Goal: Answer question/provide support: Share knowledge or assist other users

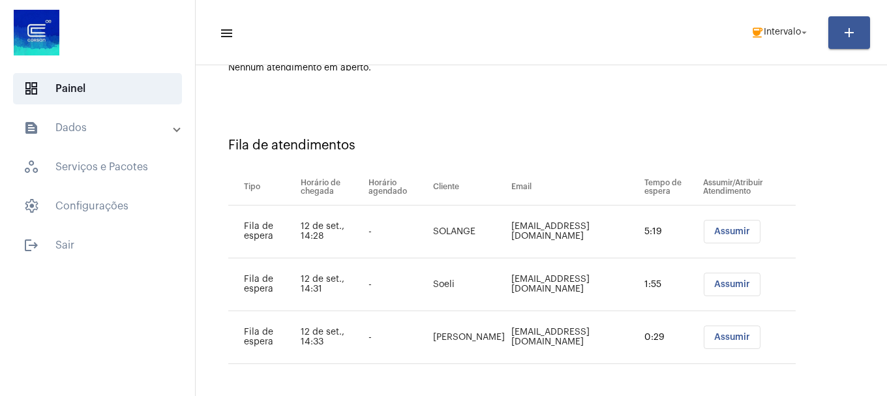
scroll to position [145, 0]
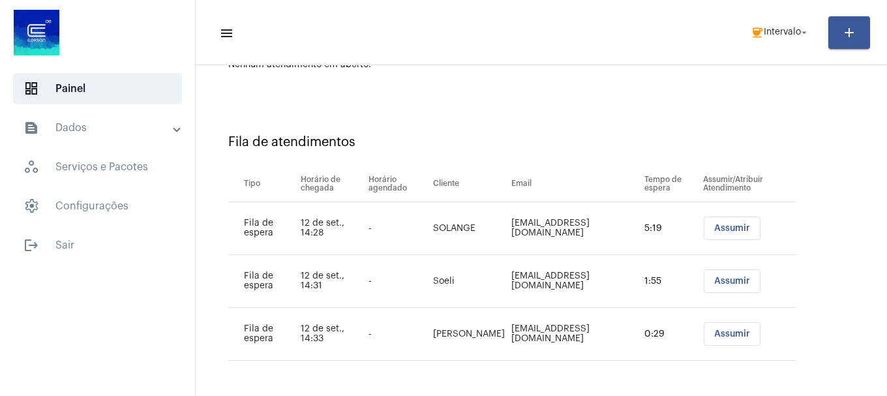
click at [704, 280] on button "Assumir" at bounding box center [732, 280] width 57 height 23
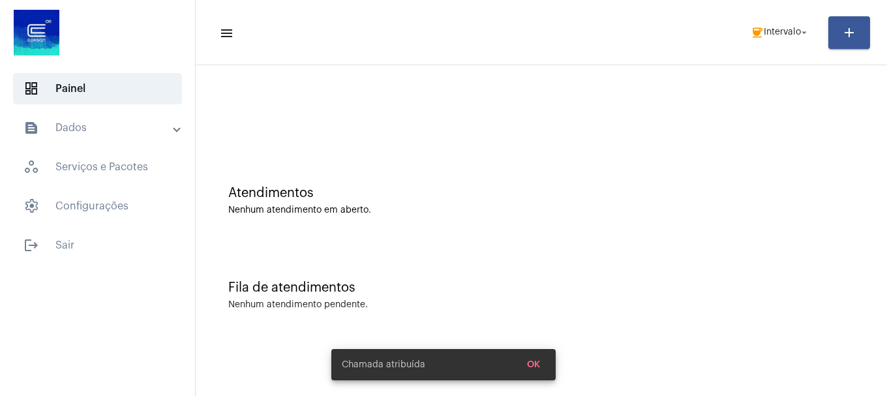
scroll to position [0, 0]
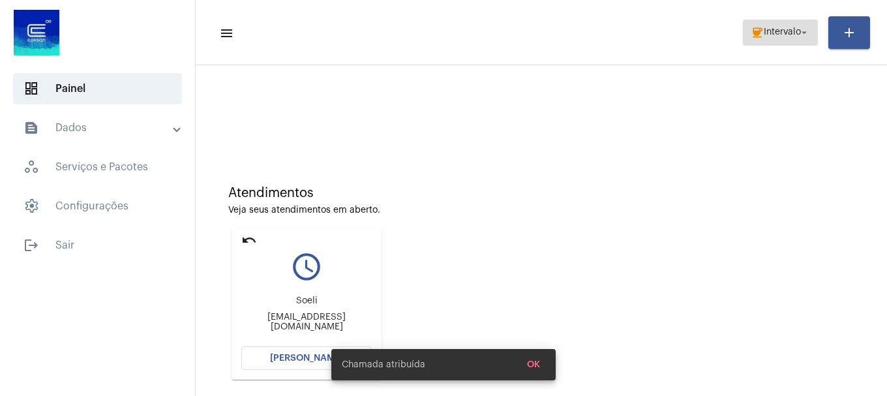
click at [764, 33] on span "Intervalo" at bounding box center [782, 32] width 37 height 9
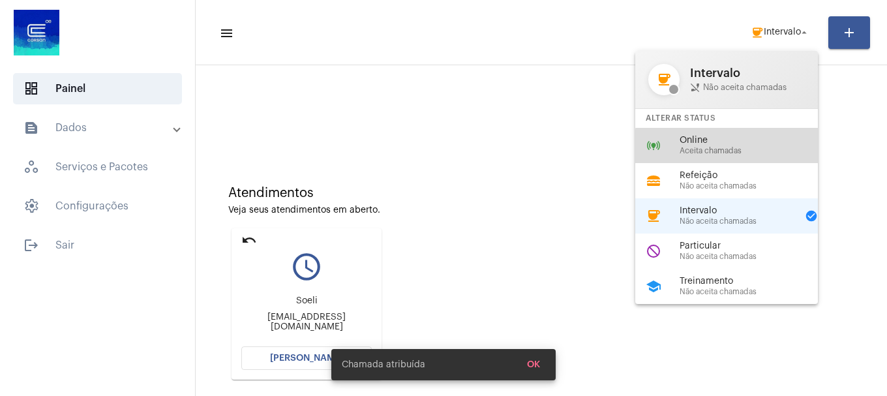
click at [747, 147] on span "Aceita chamadas" at bounding box center [753, 151] width 149 height 8
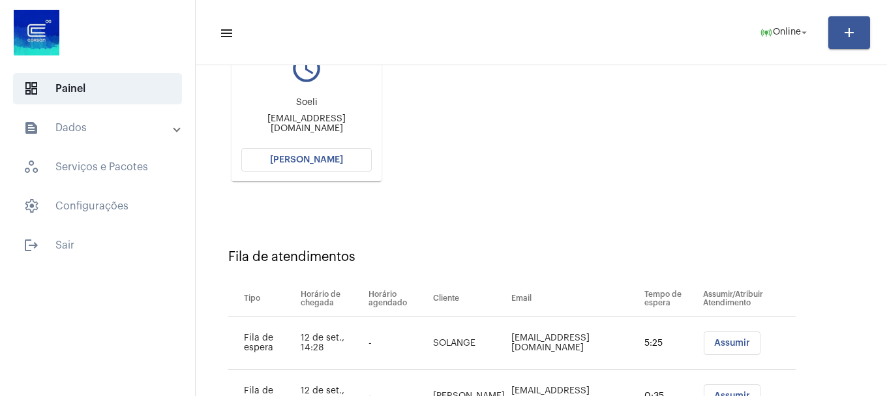
scroll to position [195, 0]
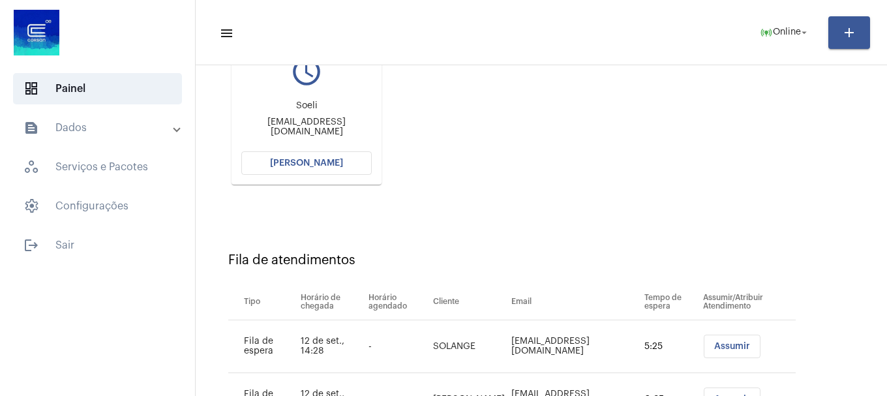
click at [341, 170] on button "[PERSON_NAME]" at bounding box center [306, 162] width 130 height 23
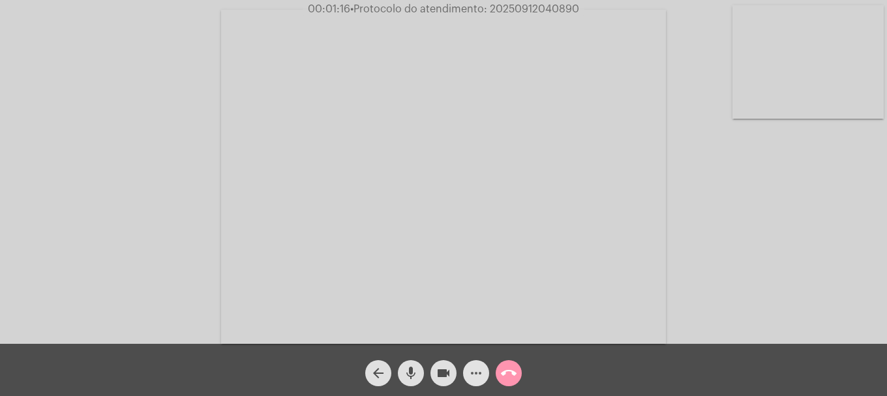
click at [487, 375] on button "more_horiz" at bounding box center [476, 373] width 26 height 26
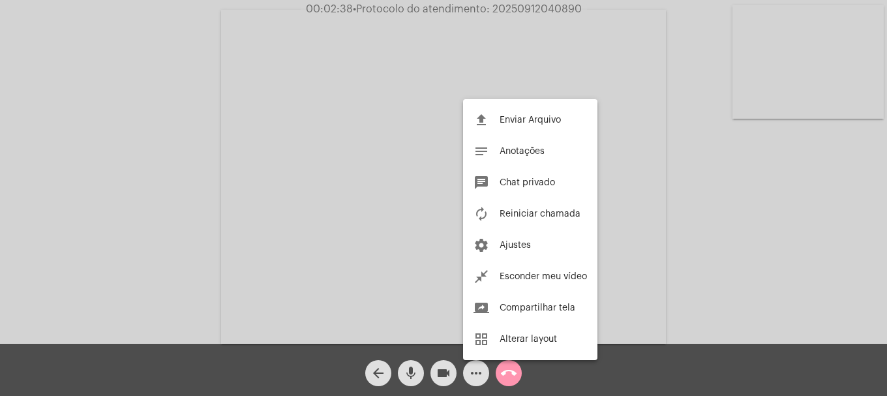
click at [248, 230] on div at bounding box center [443, 198] width 887 height 396
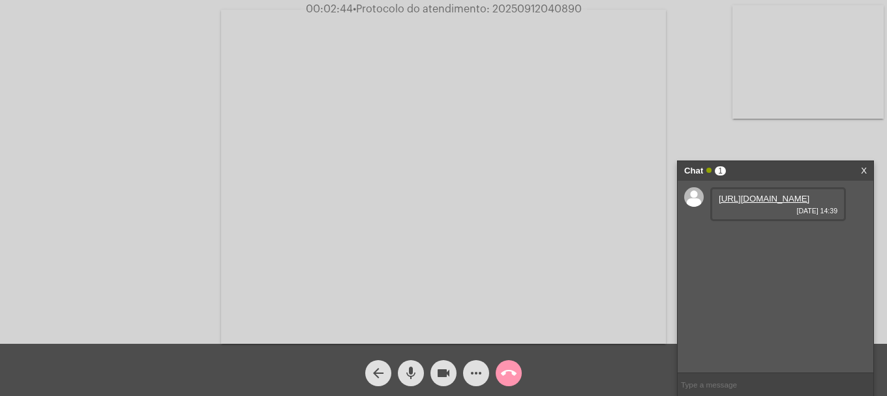
click at [744, 203] on link "https://neft-transfer-bucket.s3.amazonaws.com/temp-0775a925-7e5b-c803-fea3-3cc6…" at bounding box center [764, 199] width 91 height 10
click at [479, 366] on mat-icon "more_horiz" at bounding box center [476, 373] width 16 height 16
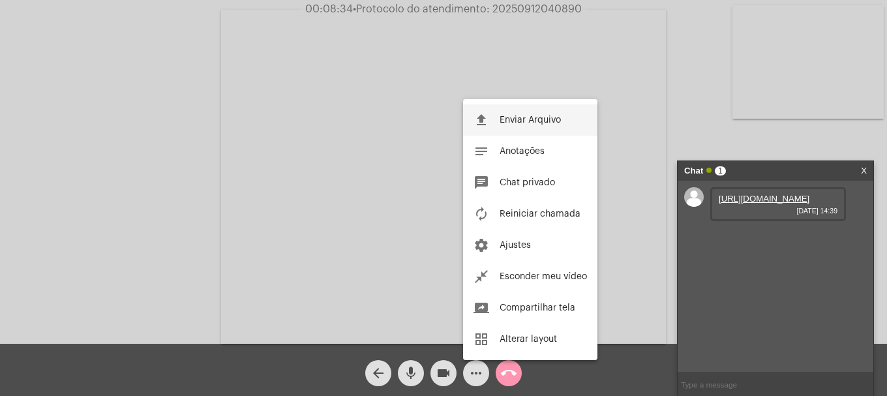
click at [507, 119] on span "Enviar Arquivo" at bounding box center [529, 119] width 61 height 9
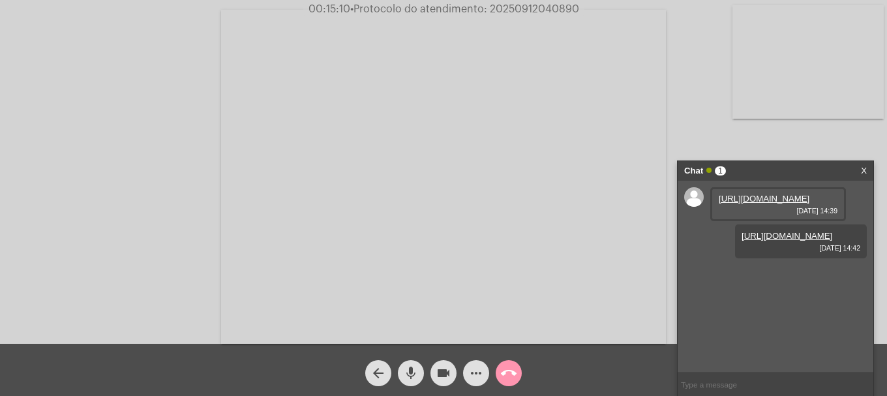
click at [503, 8] on span "• Protocolo do atendimento: 20250912040890" at bounding box center [464, 9] width 229 height 10
click at [503, 8] on span "• Protocolo do atendimento: 20250912040890" at bounding box center [462, 9] width 229 height 10
copy span "20250912040890"
click at [800, 374] on input "text" at bounding box center [775, 384] width 196 height 23
paste input "20250912040890"
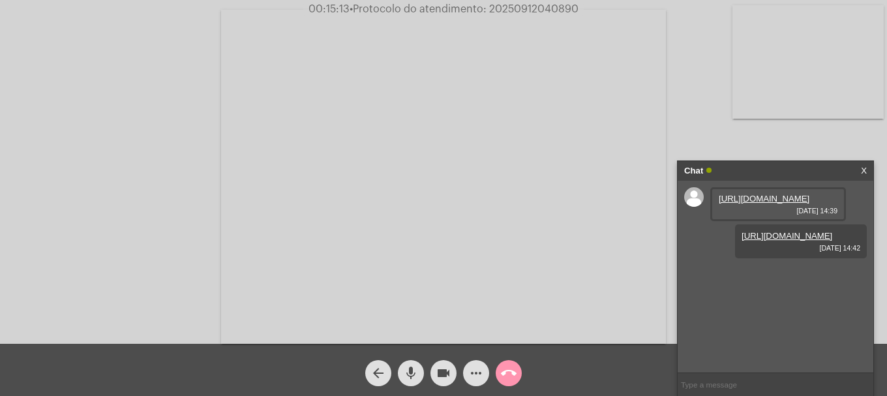
type input "20250912040890"
click at [516, 368] on mat-icon "call_end" at bounding box center [509, 373] width 16 height 16
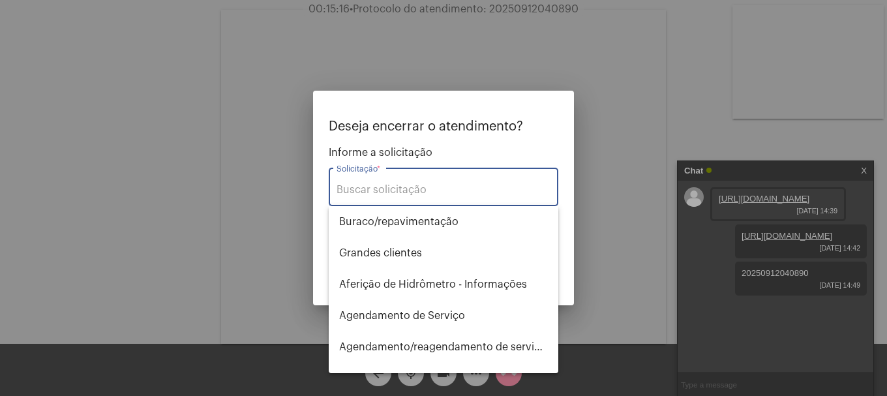
click at [428, 173] on div "Solicitação *" at bounding box center [443, 185] width 214 height 41
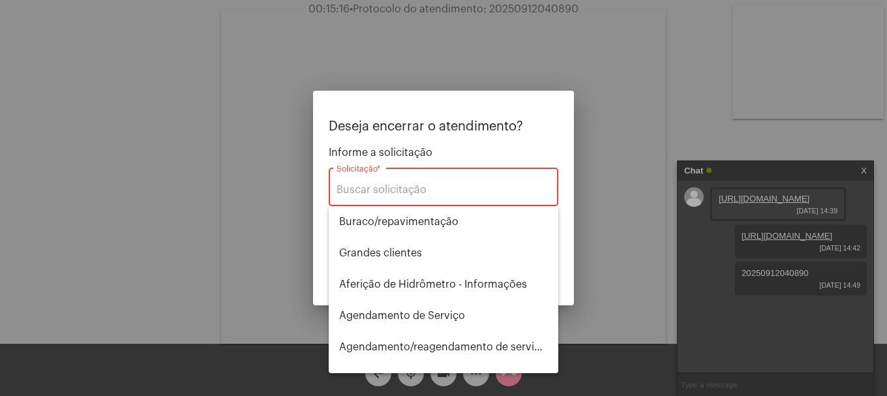
click at [420, 181] on div "Solicitação *" at bounding box center [443, 185] width 214 height 41
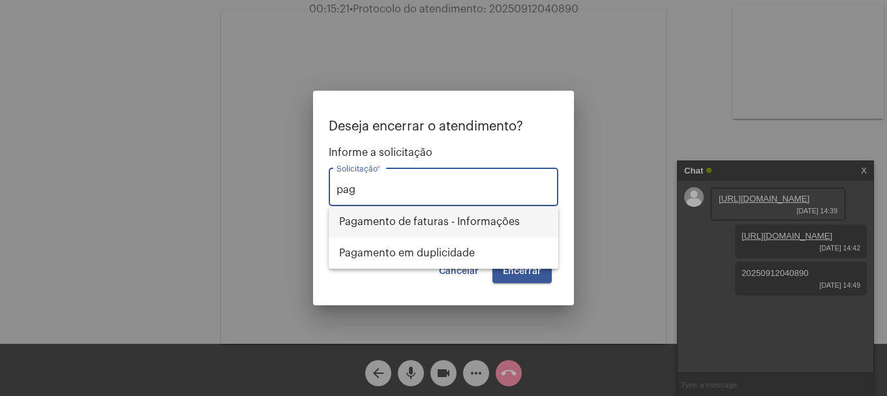
click at [419, 216] on span "Pagamento de faturas - Informações" at bounding box center [443, 221] width 209 height 31
type input "Pagamento de faturas - Informações"
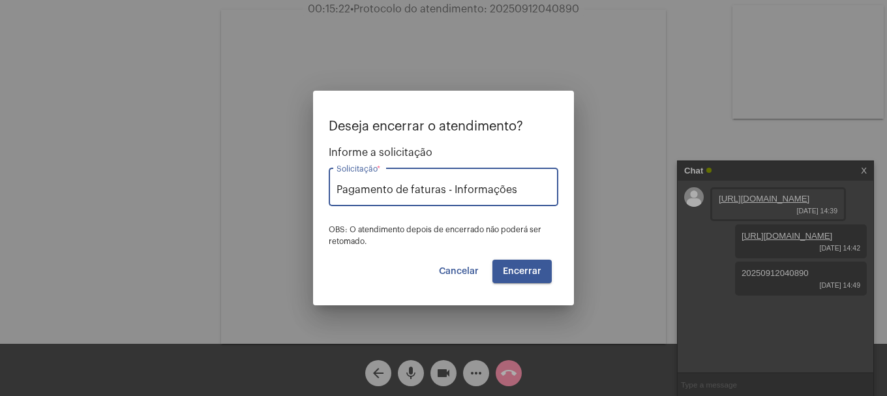
click at [528, 270] on span "Encerrar" at bounding box center [522, 271] width 38 height 9
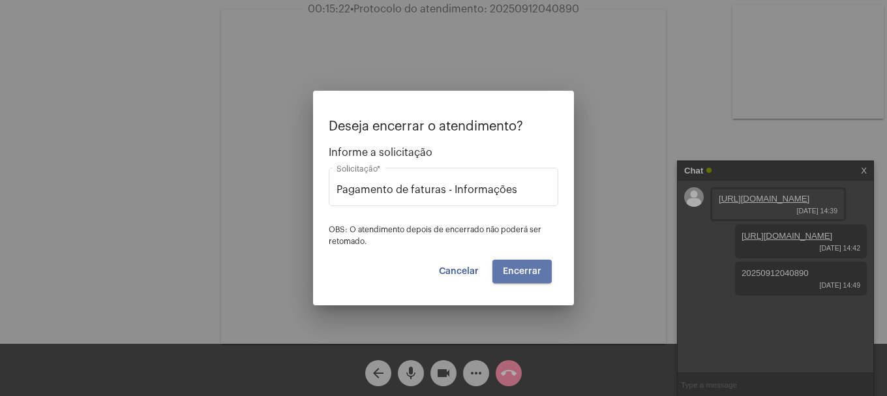
click at [528, 270] on span "Encerrar" at bounding box center [522, 271] width 38 height 9
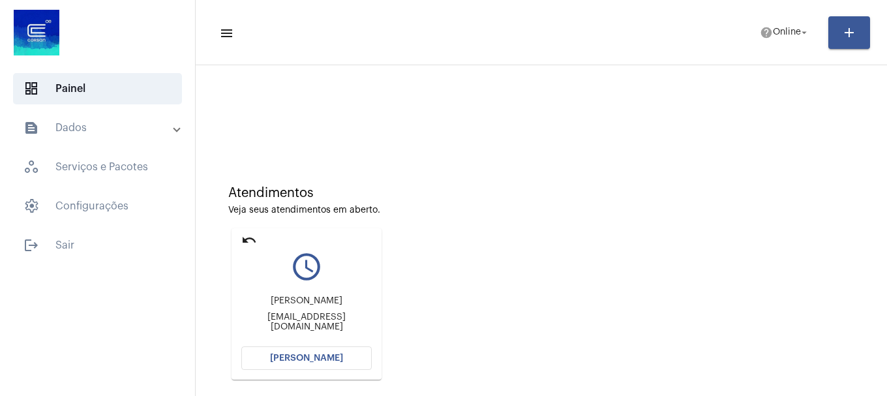
click at [273, 358] on span "[PERSON_NAME]" at bounding box center [306, 357] width 73 height 9
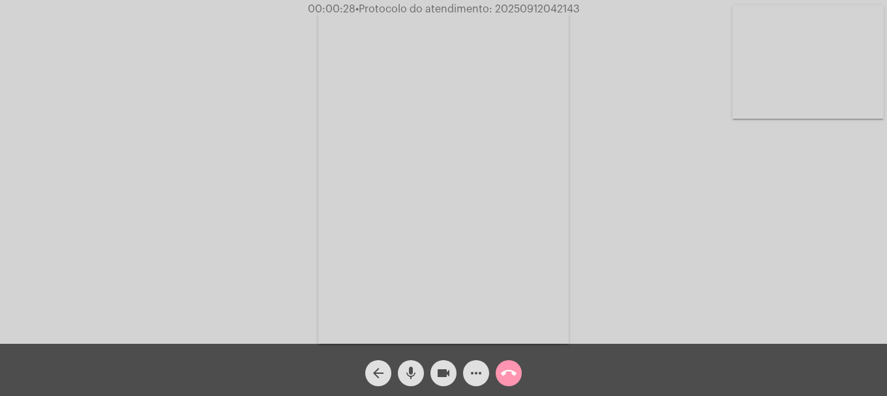
click at [847, 45] on video at bounding box center [807, 61] width 151 height 113
click at [194, 134] on video at bounding box center [172, 174] width 151 height 201
click at [472, 370] on mat-icon "more_horiz" at bounding box center [476, 373] width 16 height 16
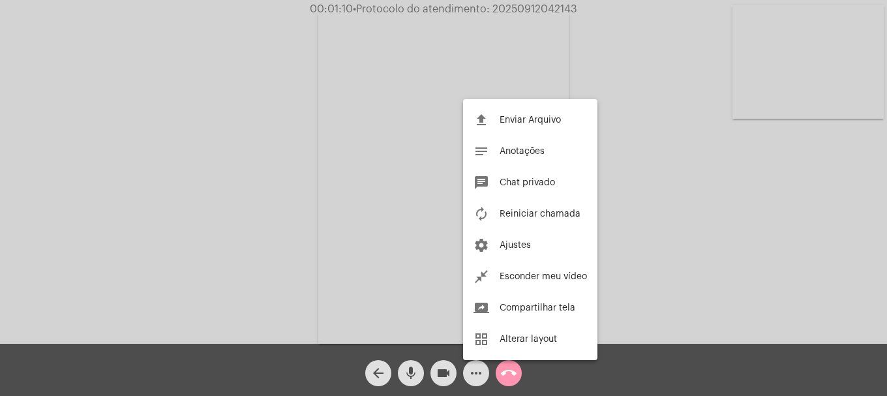
click at [128, 115] on div at bounding box center [443, 198] width 887 height 396
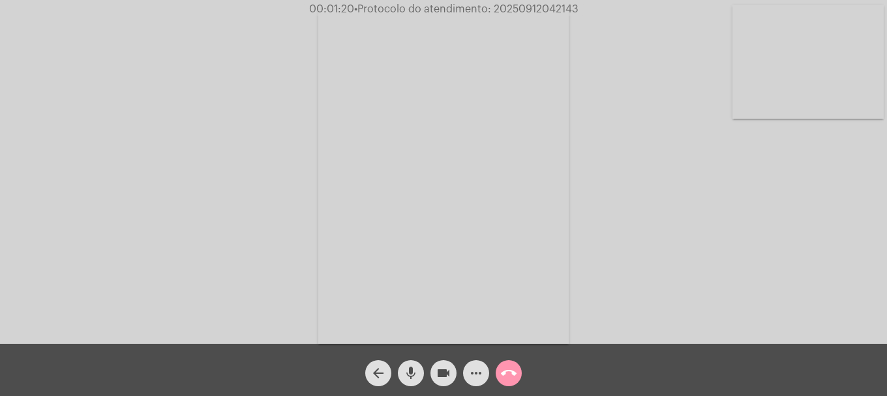
click at [410, 366] on mat-icon "mic" at bounding box center [411, 373] width 16 height 16
click at [402, 364] on button "mic_off" at bounding box center [411, 373] width 26 height 26
click at [414, 366] on mat-icon "mic" at bounding box center [411, 373] width 16 height 16
click at [417, 370] on mat-icon "mic_off" at bounding box center [411, 373] width 16 height 16
click at [422, 370] on button "mic" at bounding box center [411, 373] width 26 height 26
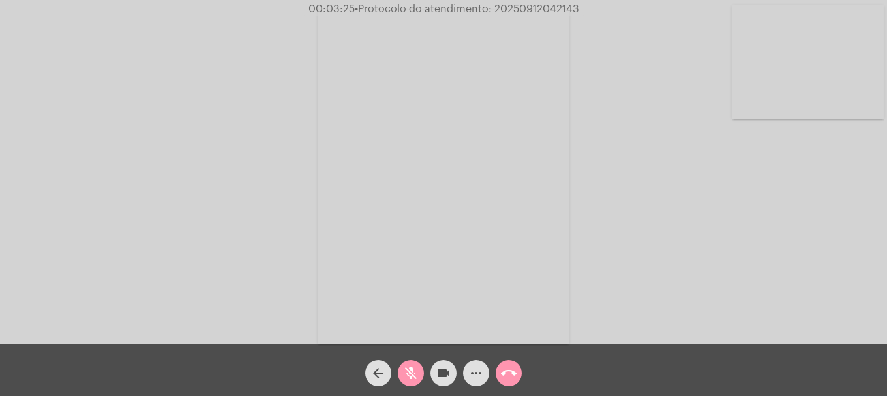
click at [403, 377] on mat-icon "mic_off" at bounding box center [411, 373] width 16 height 16
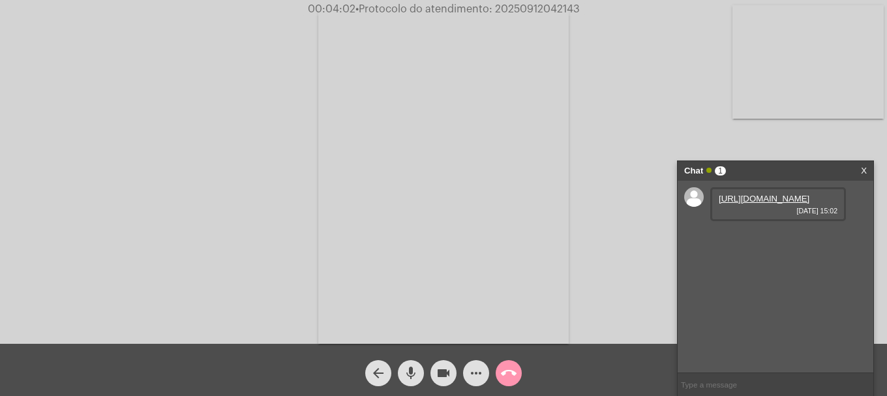
click at [736, 203] on link "https://neft-transfer-bucket.s3.amazonaws.com/temp-f55d84a1-c8fc-e518-9a50-4b09…" at bounding box center [764, 199] width 91 height 10
click at [783, 241] on link "https://neft-transfer-bucket.s3.amazonaws.com/temp-91b7b005-b682-a72d-bc08-c9cb…" at bounding box center [764, 236] width 91 height 10
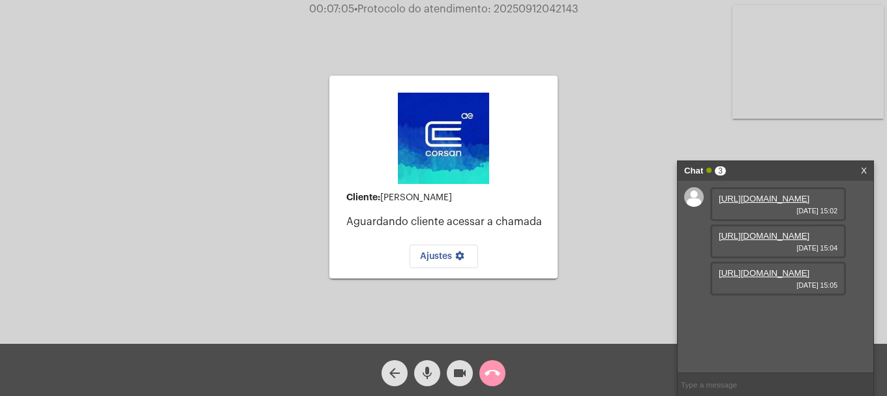
scroll to position [11, 0]
click at [748, 278] on link "https://neft-transfer-bucket.s3.amazonaws.com/temp-56117101-9521-cd25-77e7-a3c1…" at bounding box center [764, 273] width 91 height 10
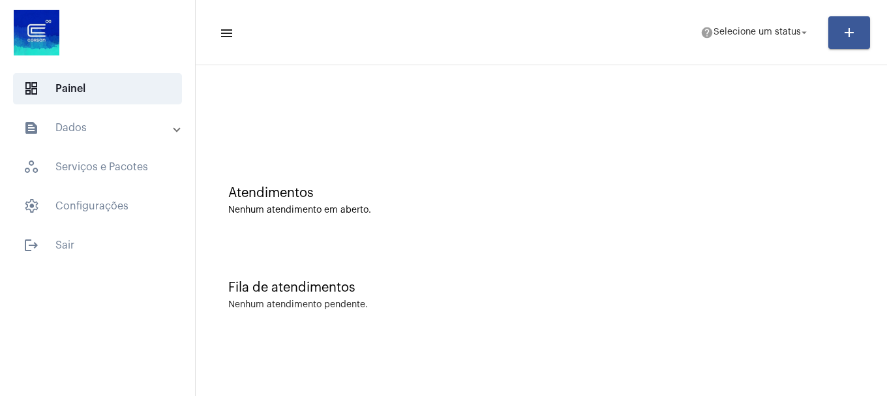
drag, startPoint x: 536, startPoint y: 202, endPoint x: 536, endPoint y: 190, distance: 12.4
click at [536, 201] on div "Atendimentos Nenhum atendimento em aberto." at bounding box center [541, 200] width 626 height 29
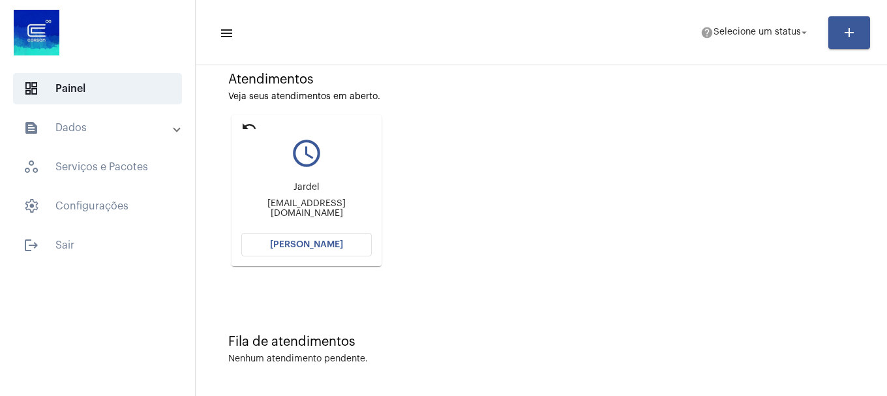
scroll to position [114, 0]
click at [297, 251] on button "[PERSON_NAME]" at bounding box center [306, 243] width 130 height 23
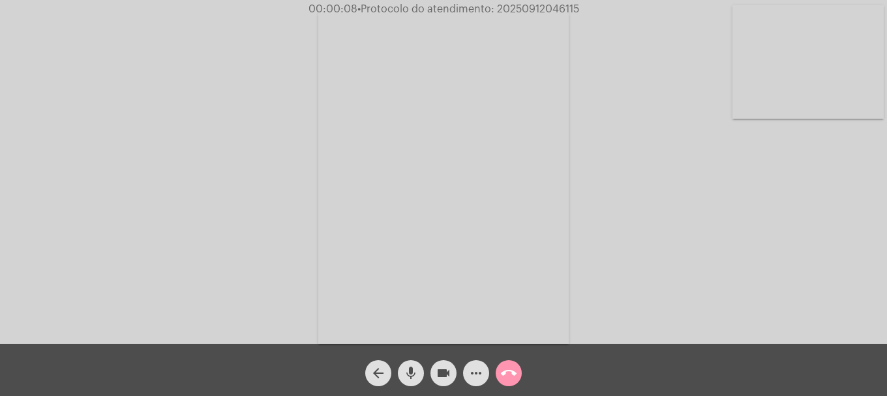
click at [404, 383] on span "mic" at bounding box center [411, 373] width 16 height 26
click at [404, 383] on span "mic_off" at bounding box center [411, 373] width 16 height 26
click at [404, 383] on span "mic" at bounding box center [411, 373] width 16 height 26
click at [408, 385] on span "mic_off" at bounding box center [411, 373] width 16 height 26
click at [764, 107] on video at bounding box center [807, 61] width 151 height 113
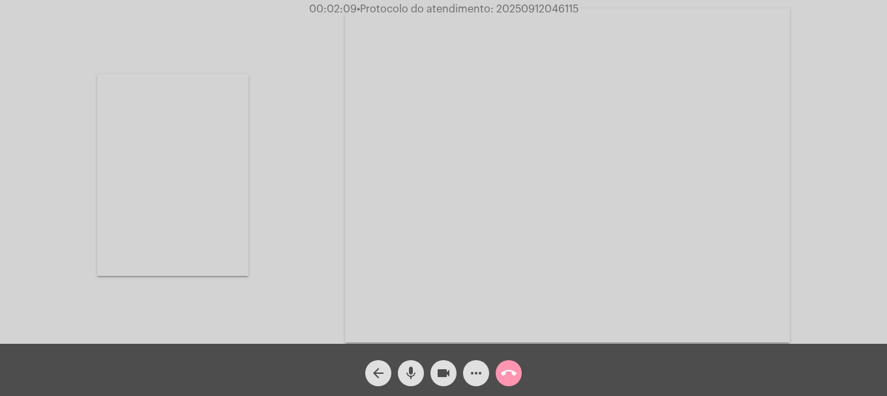
click at [252, 180] on div "Acessando Câmera e Microfone..." at bounding box center [443, 174] width 884 height 344
click at [225, 178] on video at bounding box center [172, 174] width 151 height 201
click at [415, 371] on mat-icon "mic" at bounding box center [411, 373] width 16 height 16
click at [406, 371] on mat-icon "mic_off" at bounding box center [411, 373] width 16 height 16
click at [119, 178] on div "Acessando Câmera e Microfone..." at bounding box center [443, 175] width 884 height 344
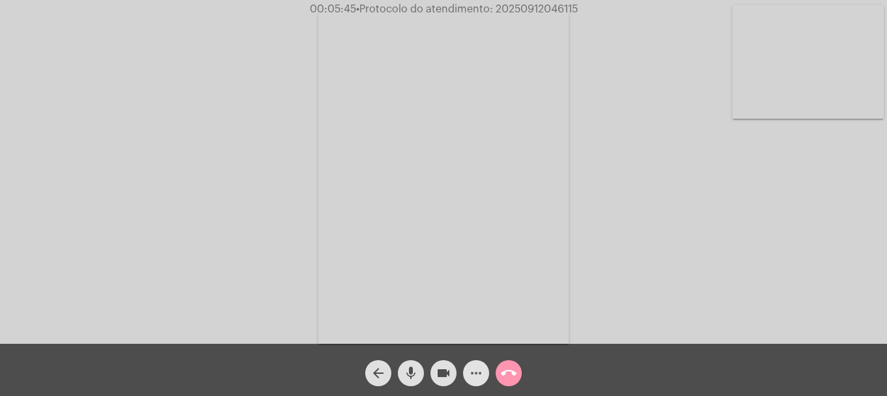
click at [484, 372] on button "more_horiz" at bounding box center [476, 373] width 26 height 26
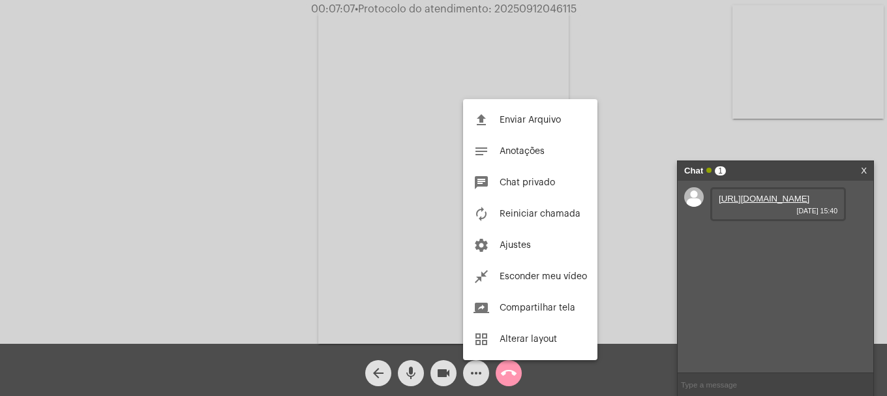
click at [626, 228] on div at bounding box center [443, 198] width 887 height 396
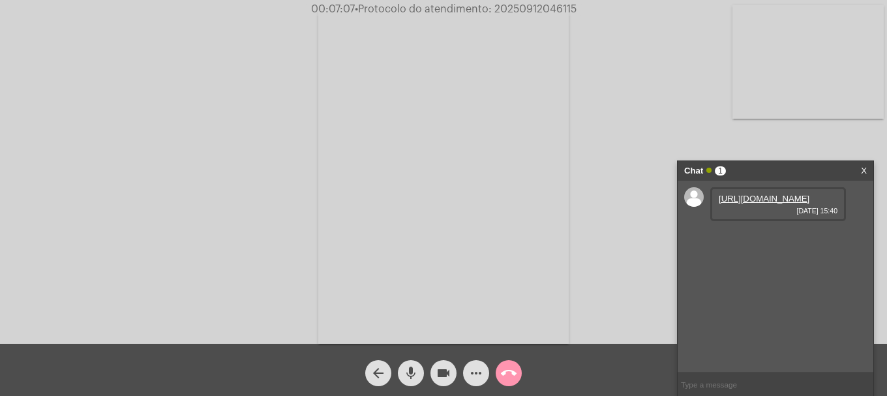
click at [771, 203] on link "[URL][DOMAIN_NAME]" at bounding box center [764, 199] width 91 height 10
click at [773, 241] on link "[URL][DOMAIN_NAME]" at bounding box center [764, 236] width 91 height 10
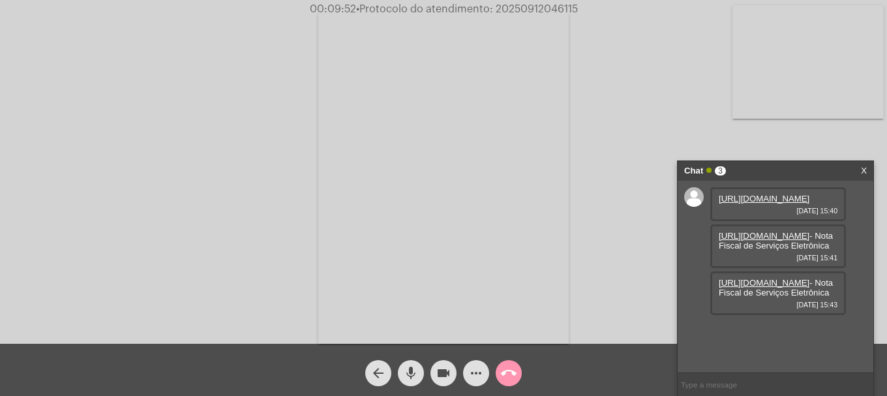
scroll to position [50, 0]
click at [754, 288] on link "[URL][DOMAIN_NAME]" at bounding box center [764, 283] width 91 height 10
click at [758, 325] on link "[URL][DOMAIN_NAME]" at bounding box center [764, 330] width 91 height 10
click at [448, 371] on mat-icon "videocam" at bounding box center [444, 373] width 16 height 16
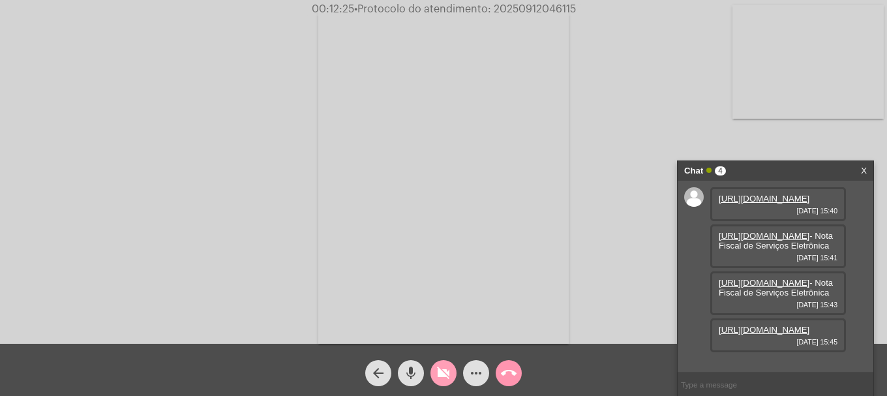
click at [448, 371] on mat-icon "videocam_off" at bounding box center [444, 373] width 16 height 16
click at [719, 388] on input "text" at bounding box center [775, 384] width 196 height 23
type input "OI"
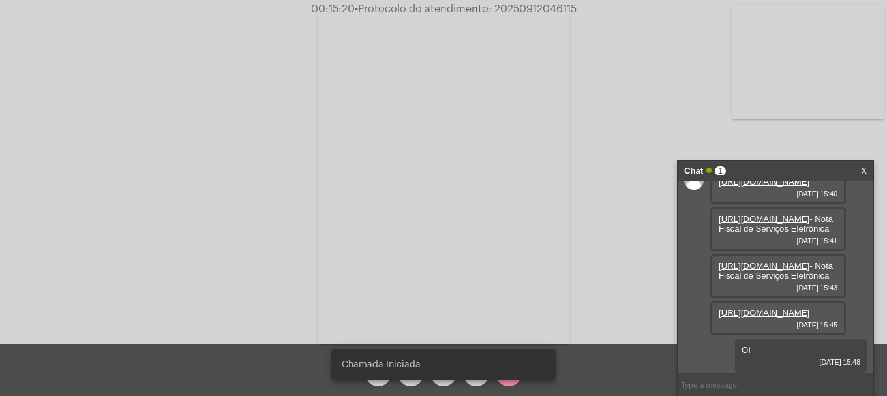
click at [792, 387] on input "text" at bounding box center [775, 384] width 196 height 23
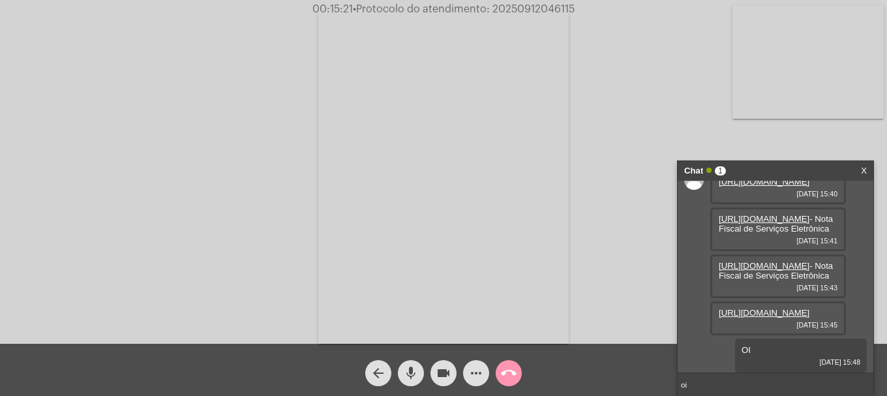
type input "o"
click at [522, 17] on video at bounding box center [443, 177] width 250 height 334
click at [526, 8] on span "• Protocolo do atendimento: 20250912046115" at bounding box center [467, 9] width 222 height 10
copy span "20250912046115"
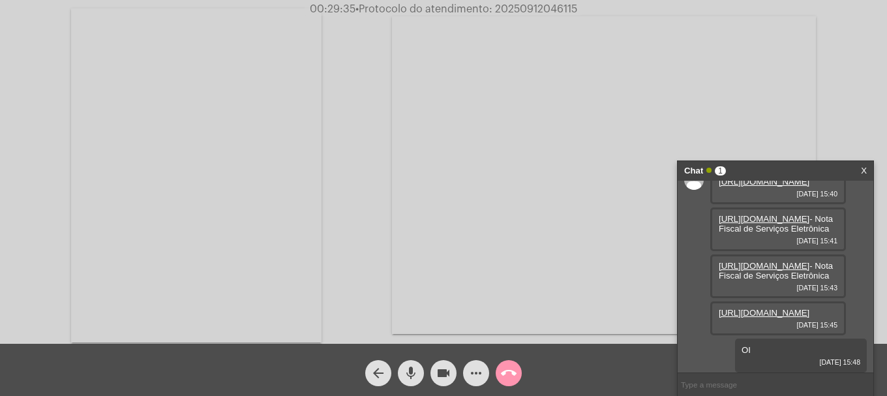
click at [719, 385] on input "text" at bounding box center [775, 384] width 196 height 23
paste input "20250912046115"
type input "20250912046115"
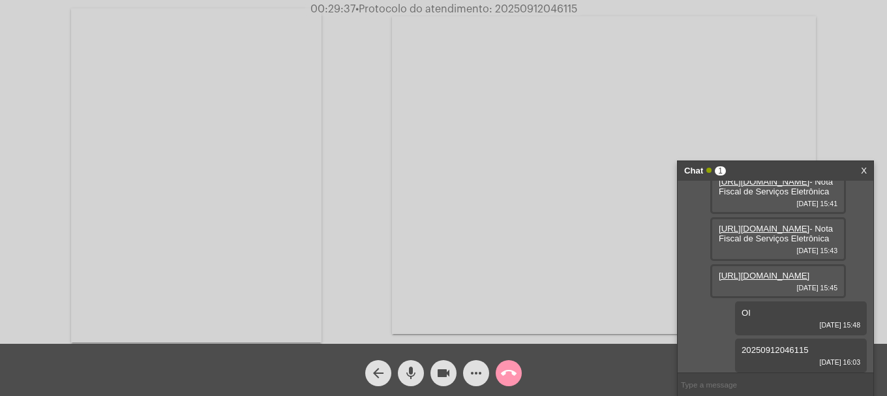
scroll to position [367, 0]
click at [516, 369] on mat-icon "call_end" at bounding box center [509, 373] width 16 height 16
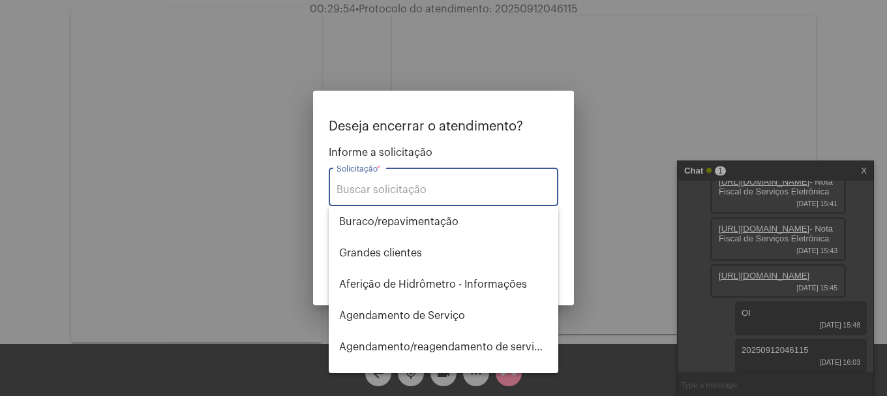
click at [396, 188] on input "Solicitação *" at bounding box center [443, 190] width 214 height 12
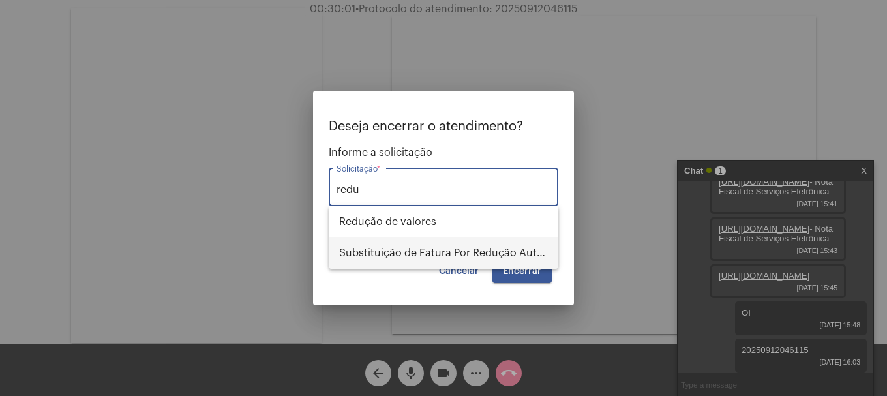
click at [423, 241] on span "Substituição de Fatura Por Redução Autorizada" at bounding box center [443, 252] width 209 height 31
type input "Substituição de Fatura Por Redução Autorizada"
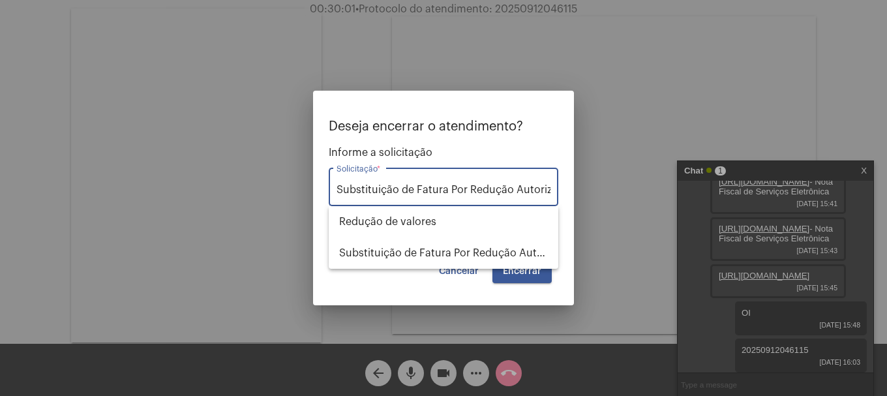
scroll to position [0, 16]
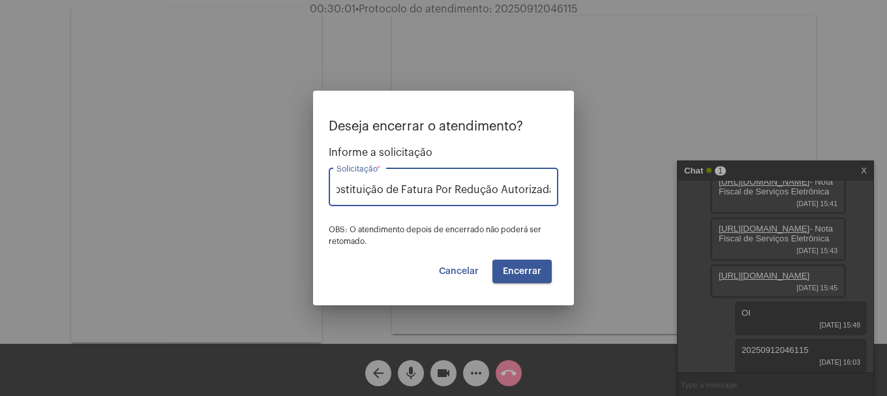
click at [524, 271] on span "Encerrar" at bounding box center [522, 271] width 38 height 9
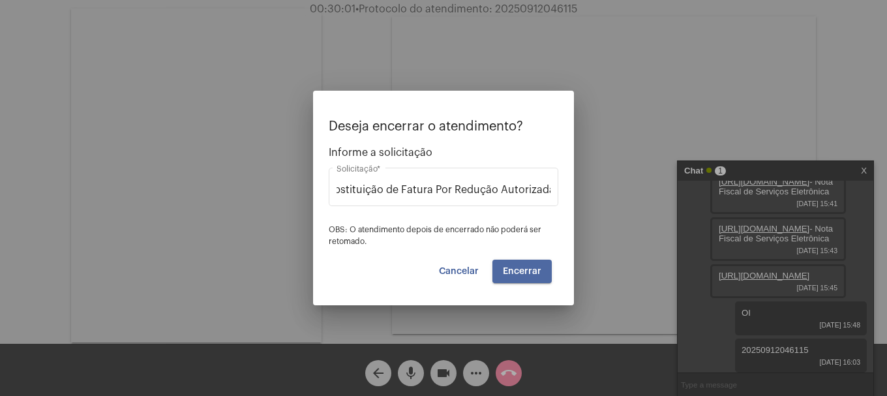
click at [524, 271] on span "Encerrar" at bounding box center [522, 271] width 38 height 9
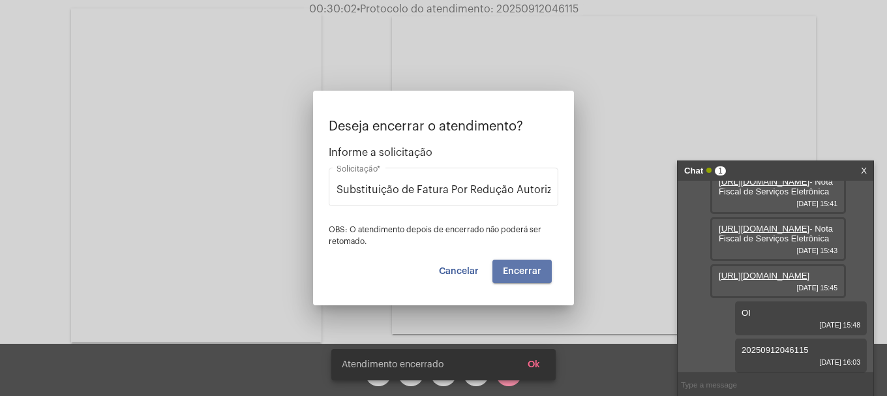
click at [524, 271] on span "Encerrar" at bounding box center [522, 271] width 38 height 9
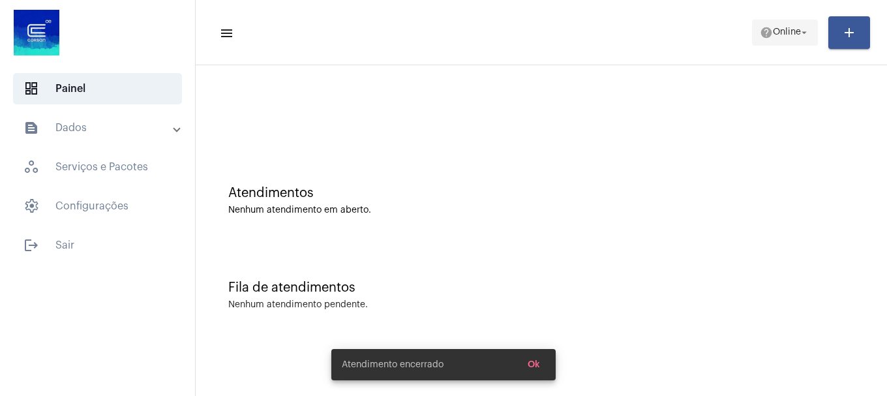
click at [781, 22] on span "help Online arrow_drop_down" at bounding box center [785, 31] width 50 height 23
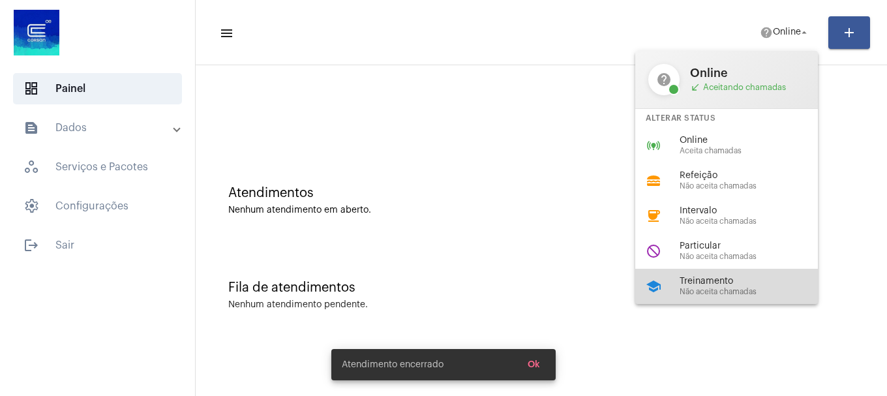
click at [679, 295] on div "school Treinamento Não aceita chamadas" at bounding box center [736, 286] width 203 height 35
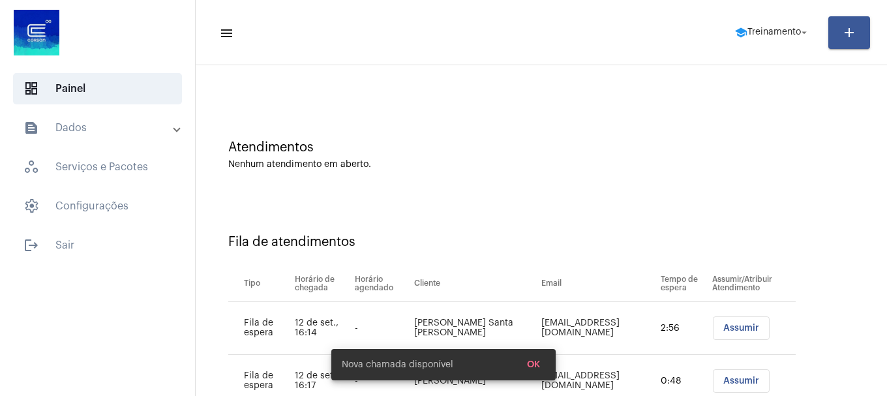
scroll to position [93, 0]
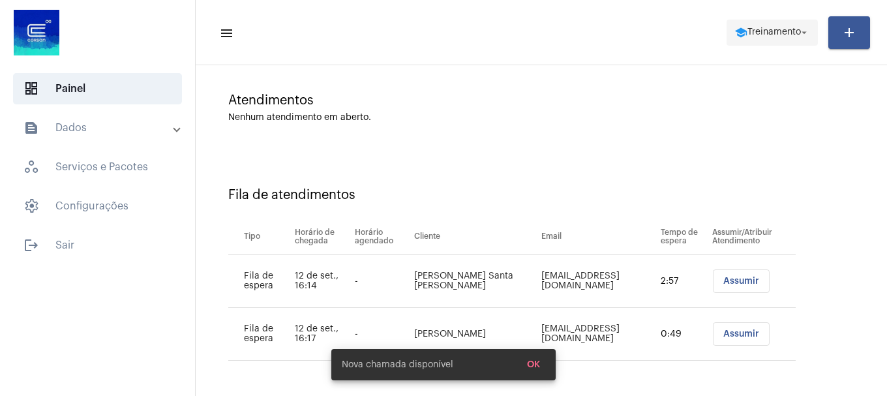
click at [800, 32] on mat-icon "arrow_drop_down" at bounding box center [804, 33] width 12 height 12
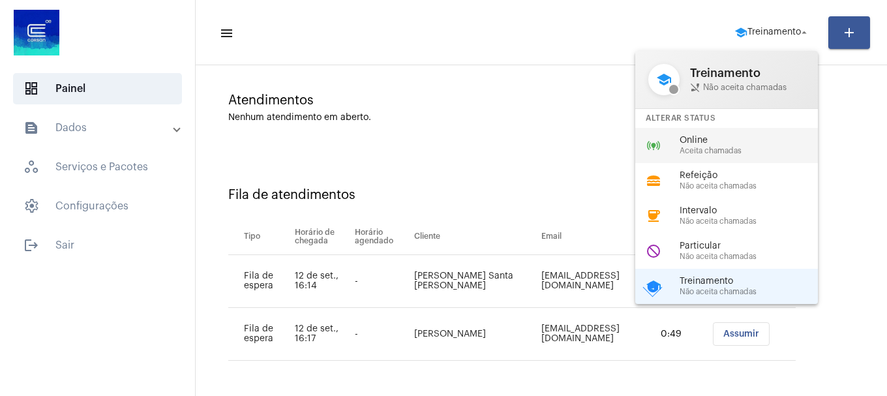
click at [769, 129] on div "online_prediction Online Aceita chamadas" at bounding box center [736, 145] width 203 height 35
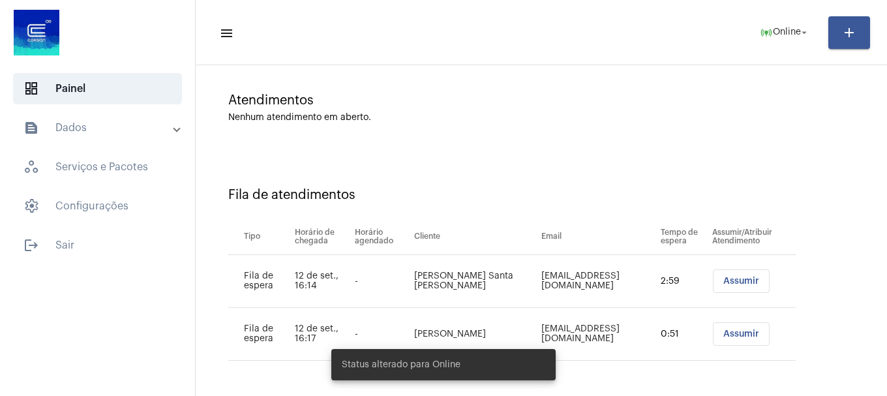
click at [722, 293] on td "Assumir" at bounding box center [752, 281] width 87 height 53
click at [722, 286] on button "Assumir" at bounding box center [741, 280] width 57 height 23
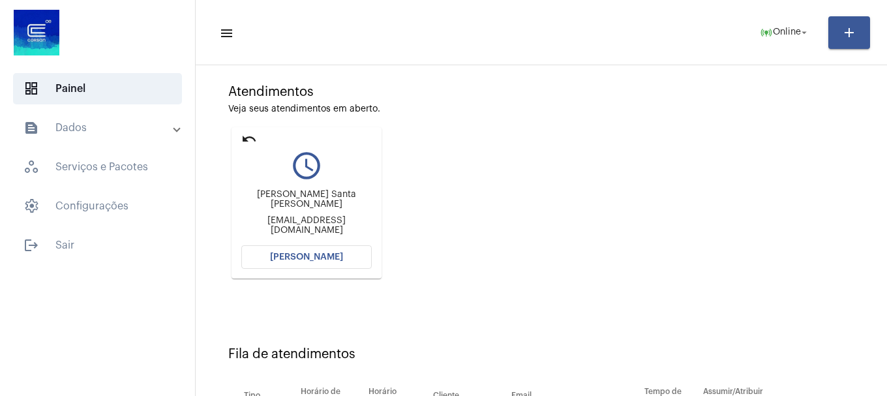
scroll to position [0, 0]
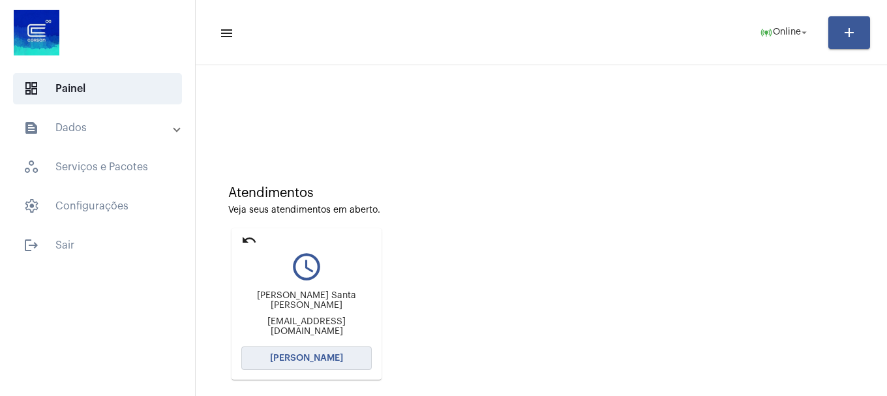
click at [301, 354] on span "[PERSON_NAME]" at bounding box center [306, 357] width 73 height 9
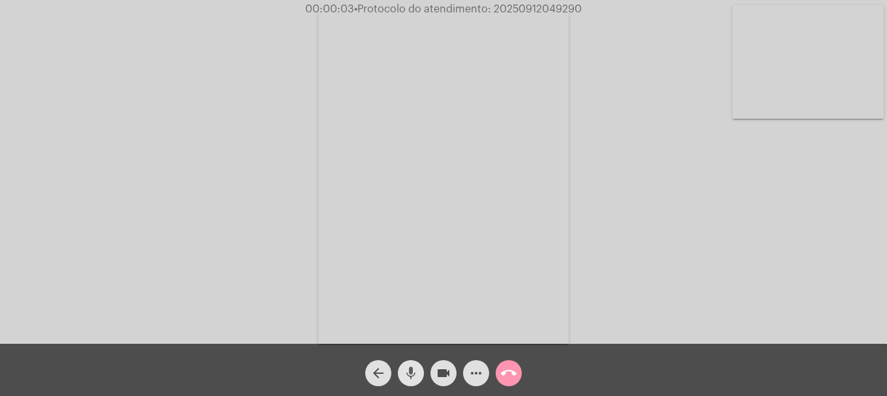
click at [415, 378] on mat-icon "mic" at bounding box center [411, 373] width 16 height 16
click at [414, 378] on mat-icon "mic_off" at bounding box center [411, 373] width 16 height 16
click at [415, 373] on mat-icon "mic" at bounding box center [411, 373] width 16 height 16
click at [415, 374] on mat-icon "mic_off" at bounding box center [411, 373] width 16 height 16
click at [413, 375] on mat-icon "mic" at bounding box center [411, 373] width 16 height 16
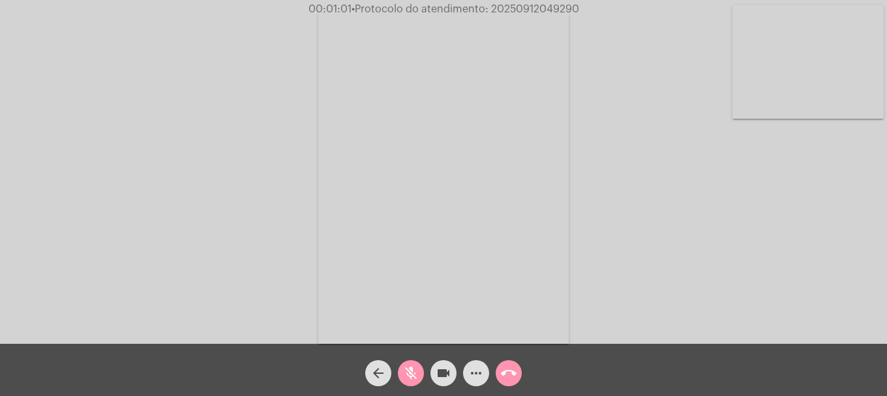
click at [413, 376] on mat-icon "mic_off" at bounding box center [411, 373] width 16 height 16
click at [406, 377] on mat-icon "mic" at bounding box center [411, 373] width 16 height 16
click at [403, 364] on span "mic_off" at bounding box center [411, 373] width 16 height 26
click at [763, 88] on video at bounding box center [807, 61] width 151 height 113
click at [484, 376] on button "more_horiz" at bounding box center [476, 373] width 26 height 26
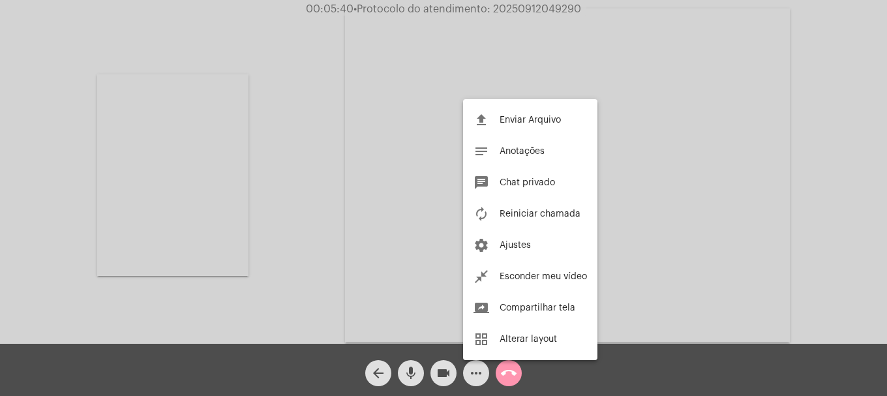
click at [411, 373] on div at bounding box center [443, 198] width 887 height 396
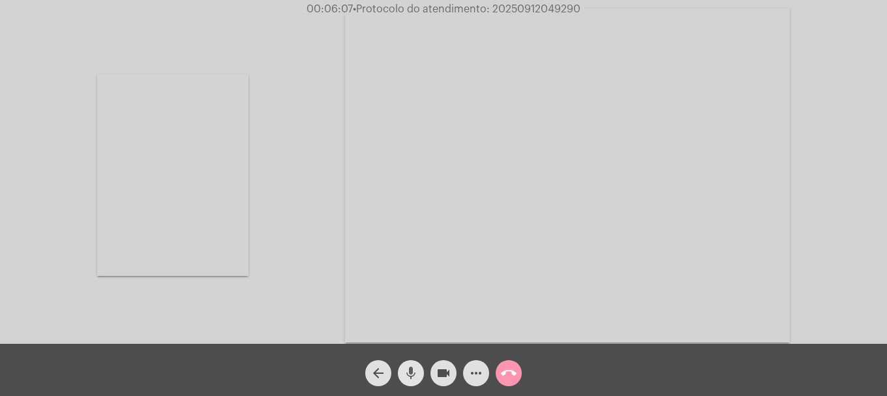
click at [411, 370] on mat-icon "mic" at bounding box center [411, 373] width 16 height 16
click at [438, 368] on mat-icon "videocam" at bounding box center [444, 373] width 16 height 16
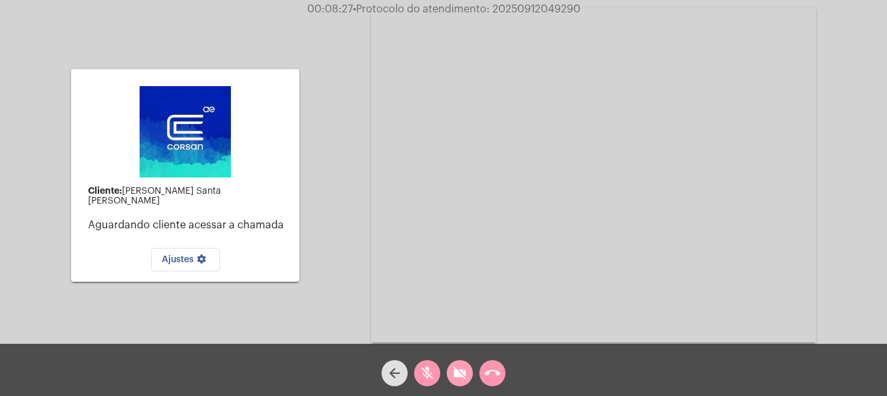
click at [460, 369] on mat-icon "videocam_off" at bounding box center [460, 373] width 16 height 16
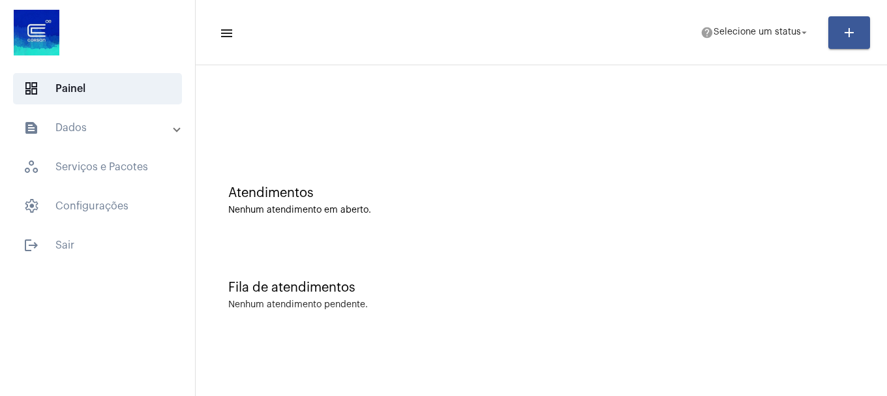
click at [89, 132] on mat-panel-title "text_snippet_outlined Dados" at bounding box center [98, 128] width 151 height 16
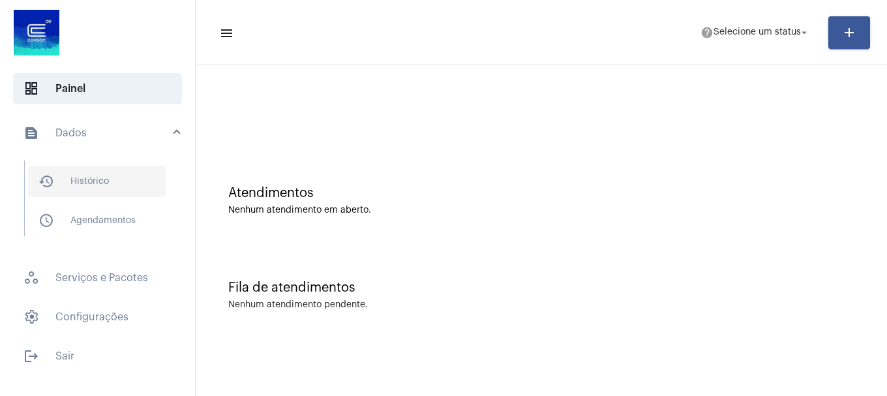
click at [89, 173] on span "history_outlined Histórico" at bounding box center [97, 181] width 138 height 31
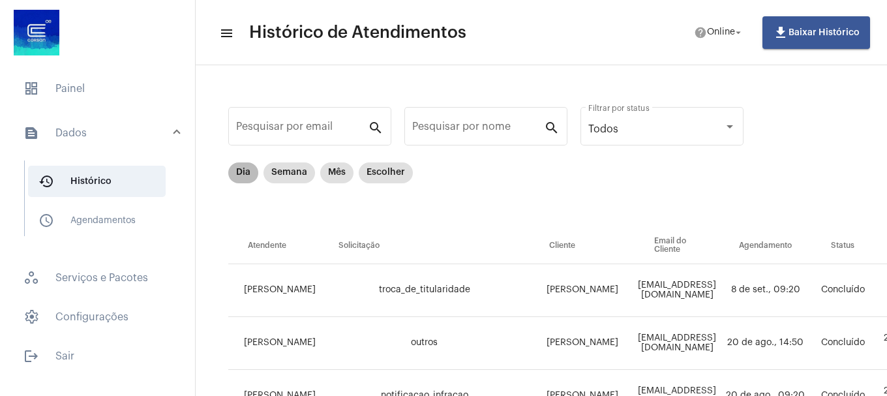
click at [244, 173] on mat-chip "Dia" at bounding box center [243, 172] width 30 height 21
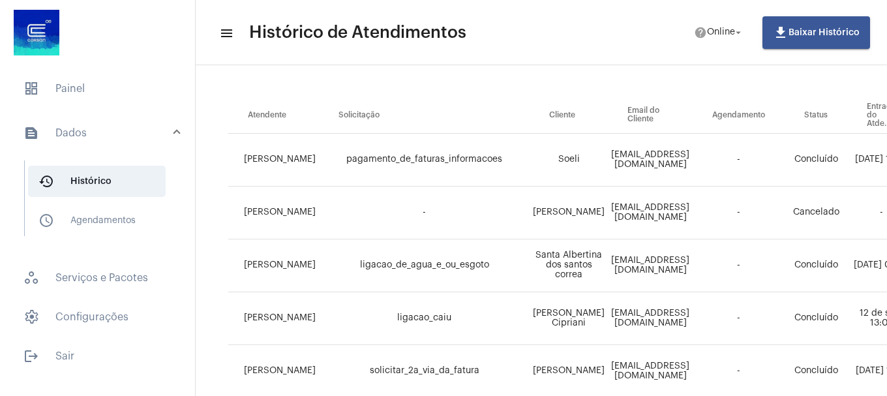
scroll to position [717, 0]
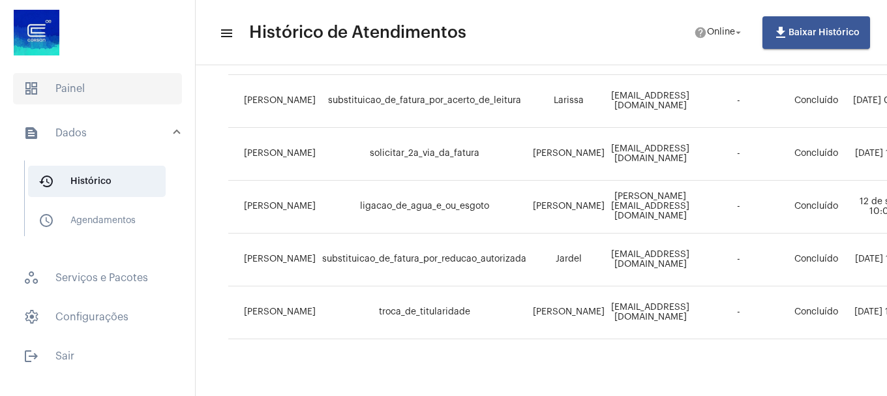
click at [83, 97] on span "dashboard Painel" at bounding box center [97, 88] width 169 height 31
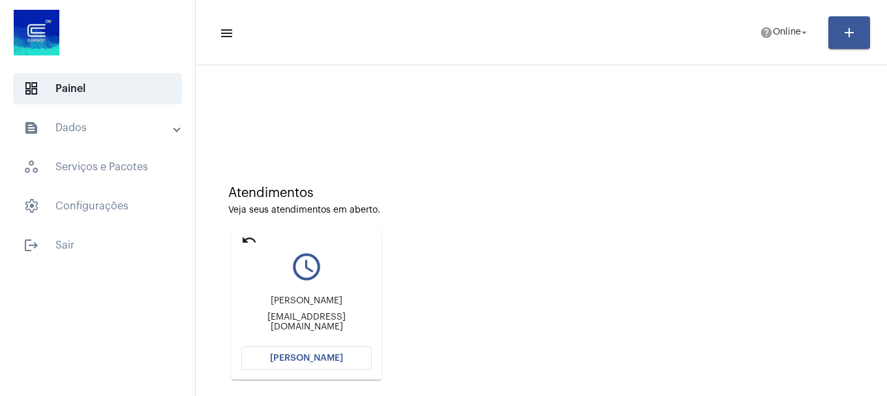
click at [327, 353] on span "[PERSON_NAME]" at bounding box center [306, 357] width 73 height 9
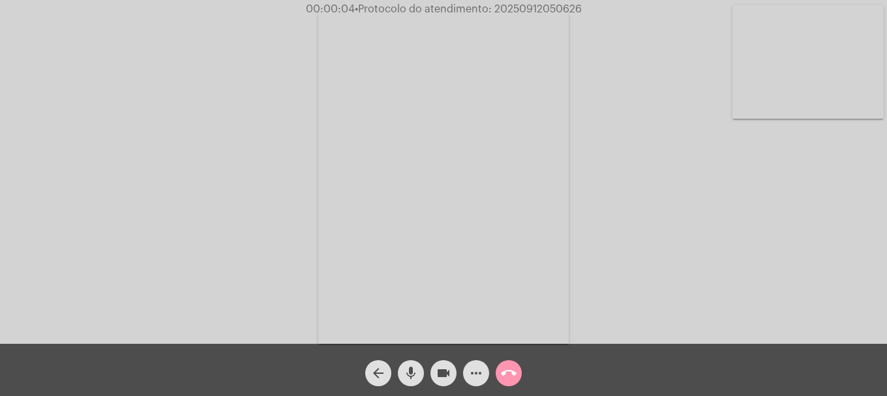
click at [192, 239] on div "Acessando Câmera e Microfone..." at bounding box center [443, 175] width 884 height 344
click at [481, 374] on mat-icon "more_horiz" at bounding box center [476, 373] width 16 height 16
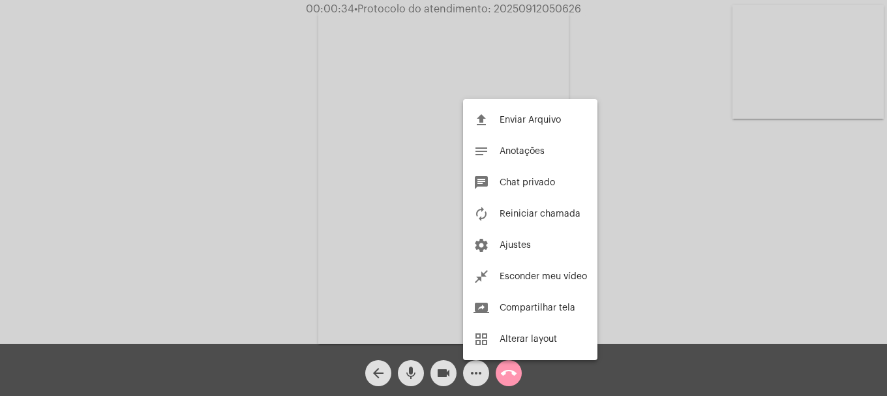
click at [35, 136] on div at bounding box center [443, 198] width 887 height 396
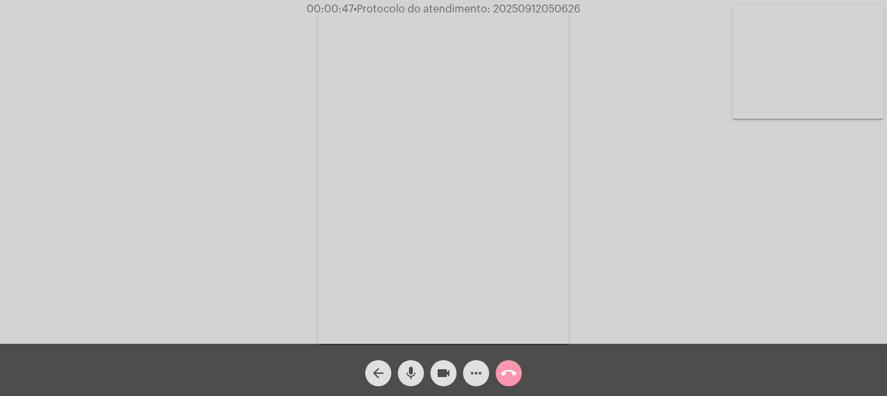
click at [404, 381] on span "mic" at bounding box center [411, 373] width 16 height 26
click at [432, 376] on button "videocam" at bounding box center [443, 373] width 26 height 26
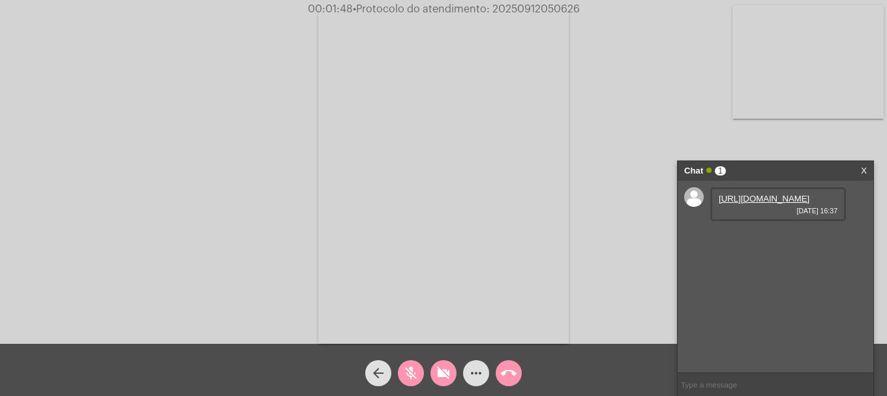
click at [409, 366] on mat-icon "mic_off" at bounding box center [411, 373] width 16 height 16
click at [441, 370] on mat-icon "videocam_off" at bounding box center [444, 373] width 16 height 16
click at [743, 203] on link "https://neft-transfer-bucket.s3.amazonaws.com/temp-e006283b-4bf1-1cff-eca3-6e2f…" at bounding box center [764, 199] width 91 height 10
click at [733, 241] on link "https://neft-transfer-bucket.s3.amazonaws.com/temp-9f309975-e89d-146a-1e20-e68e…" at bounding box center [764, 236] width 91 height 10
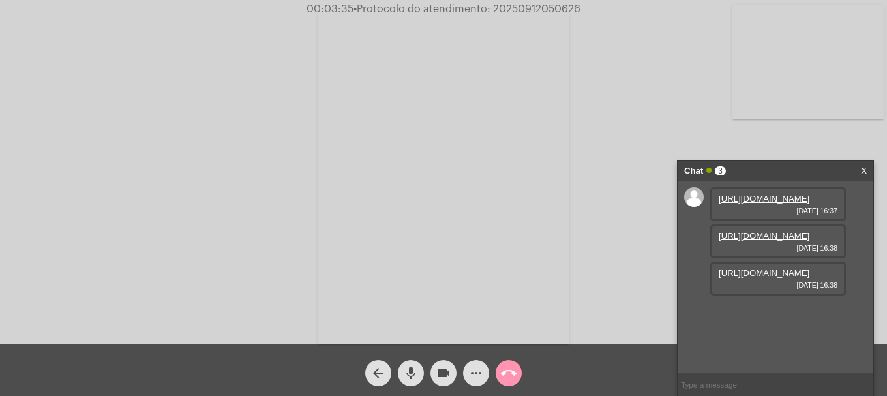
scroll to position [11, 0]
click at [759, 278] on link "https://neft-transfer-bucket.s3.amazonaws.com/temp-2a093895-7fb7-53ca-b0fc-4009…" at bounding box center [764, 273] width 91 height 10
click at [771, 315] on link "https://neft-transfer-bucket.s3.amazonaws.com/temp-12b07d8a-35f7-40b3-0232-d897…" at bounding box center [764, 310] width 91 height 10
click at [816, 386] on input "text" at bounding box center [775, 384] width 196 height 23
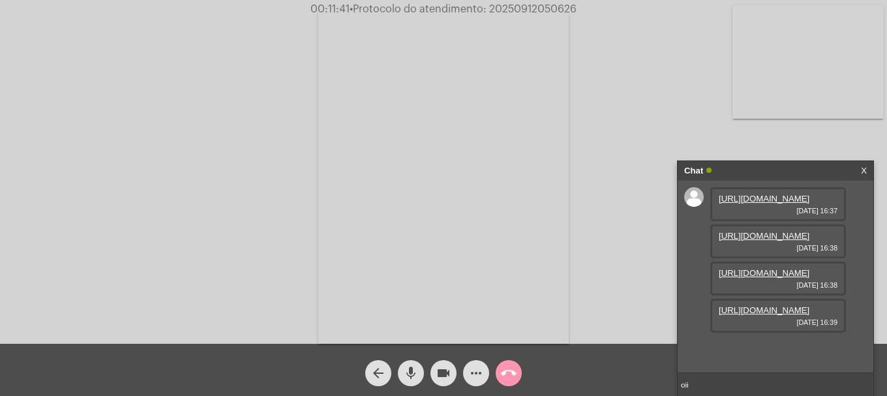
type input "oiii"
click at [758, 390] on input "text" at bounding box center [775, 384] width 196 height 23
click at [453, 371] on button "videocam" at bounding box center [443, 373] width 26 height 26
click at [418, 370] on mat-icon "mic" at bounding box center [411, 373] width 16 height 16
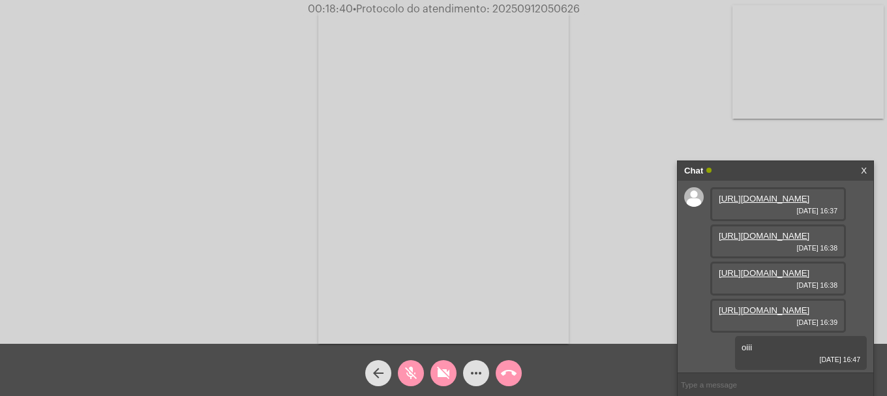
click at [449, 381] on mat-icon "videocam_off" at bounding box center [444, 373] width 16 height 16
click at [414, 383] on span "mic_off" at bounding box center [411, 373] width 16 height 26
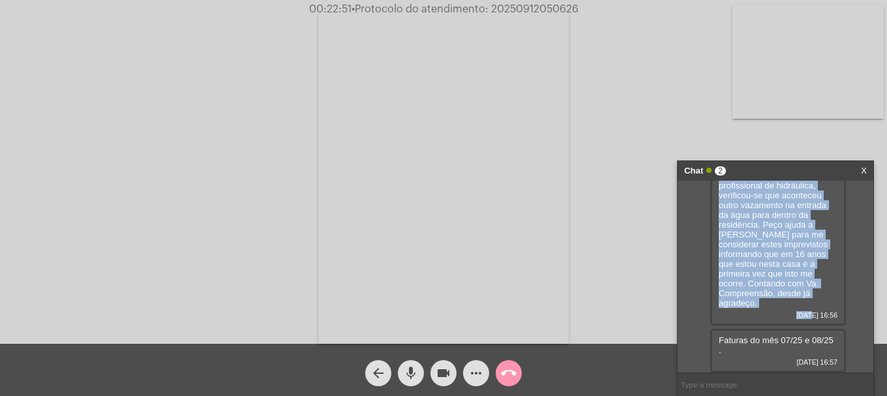
scroll to position [385, 0]
drag, startPoint x: 719, startPoint y: 246, endPoint x: 831, endPoint y: 344, distance: 149.2
click at [831, 344] on div "https://neft-transfer-bucket.s3.amazonaws.com/temp-e006283b-4bf1-1cff-eca3-6e2f…" at bounding box center [775, 277] width 196 height 192
copy div "Eu, Jorge José Santa Maria de CPF 21313407020, informo que ocorreram 2 vazament…"
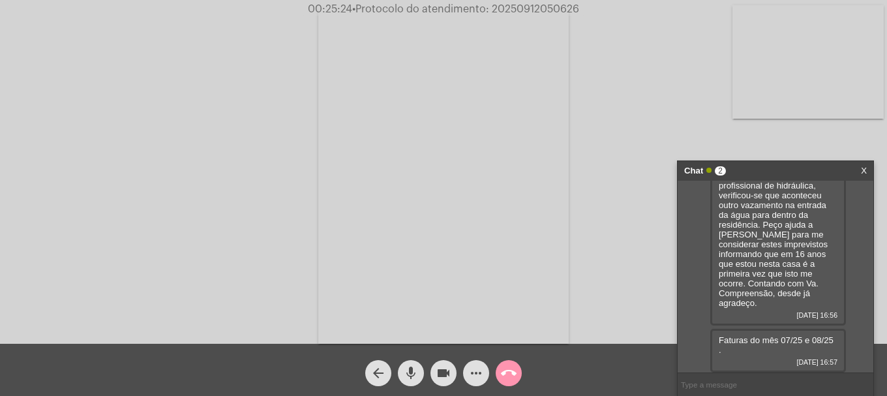
click at [531, 10] on span "• Protocolo do atendimento: 20250912050626" at bounding box center [465, 9] width 227 height 10
copy span "20250912050626"
click at [715, 387] on input "text" at bounding box center [775, 384] width 196 height 23
paste input "20250912050626"
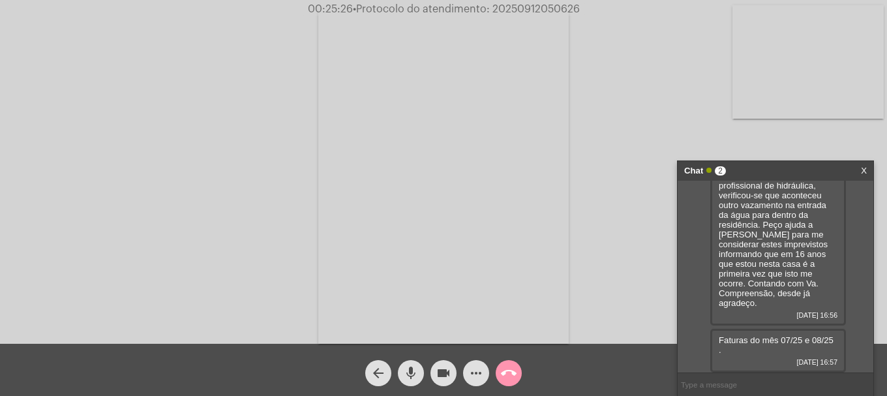
type input "20250912050626"
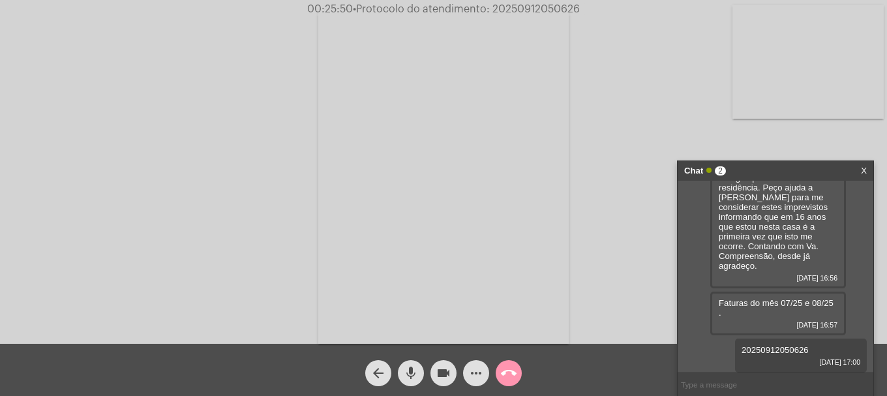
click at [505, 373] on mat-icon "call_end" at bounding box center [509, 373] width 16 height 16
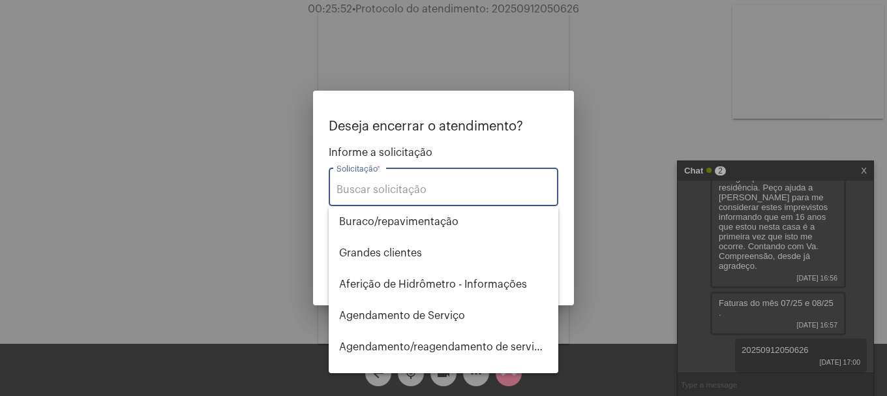
click at [419, 193] on input "Solicitação *" at bounding box center [443, 190] width 214 height 12
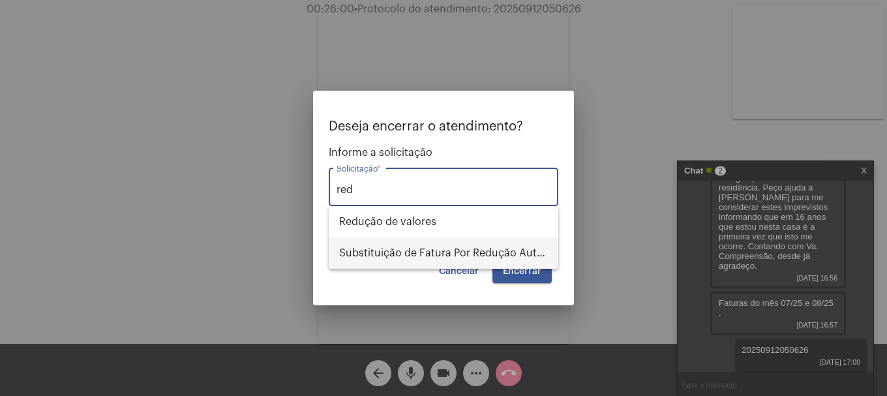
click at [411, 251] on span "Substituição de Fatura Por Redução Autorizada" at bounding box center [443, 252] width 209 height 31
type input "Substituição de Fatura Por Redução Autorizada"
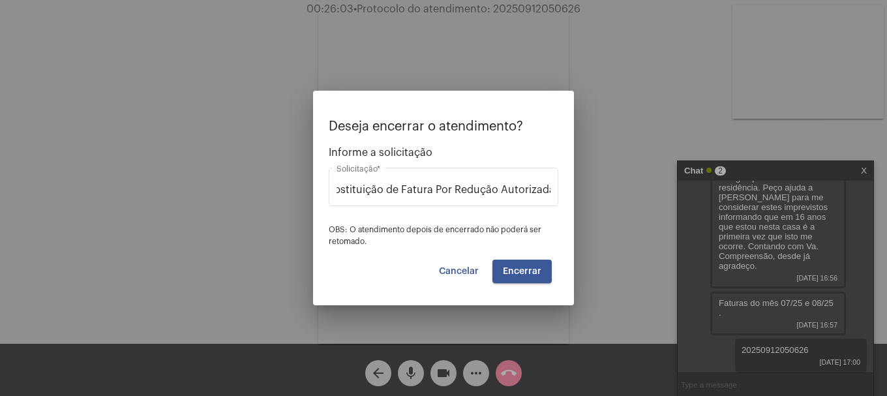
scroll to position [0, 0]
drag, startPoint x: 454, startPoint y: 103, endPoint x: 370, endPoint y: 97, distance: 85.0
click at [370, 97] on mat-dialog-container "Deseja encerrar o atendimento? Informe a solicitação Substituição de Fatura Por…" at bounding box center [443, 198] width 261 height 215
click at [479, 133] on p "Deseja encerrar o atendimento?" at bounding box center [444, 126] width 230 height 14
click at [530, 269] on span "Encerrar" at bounding box center [522, 271] width 38 height 9
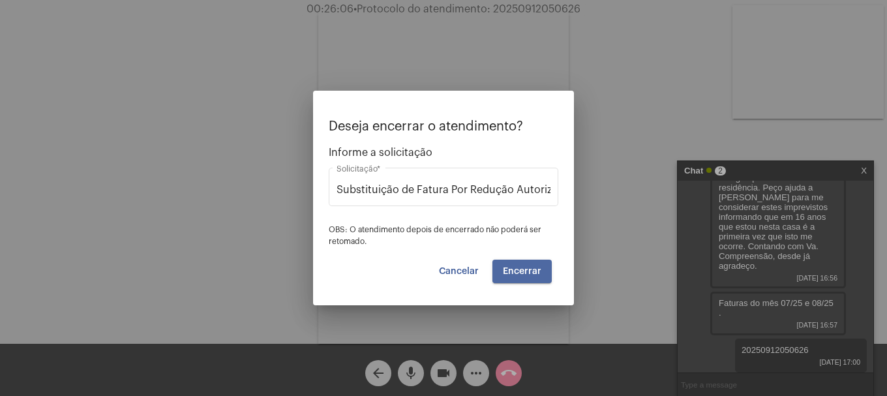
click at [530, 269] on span "Encerrar" at bounding box center [522, 271] width 38 height 9
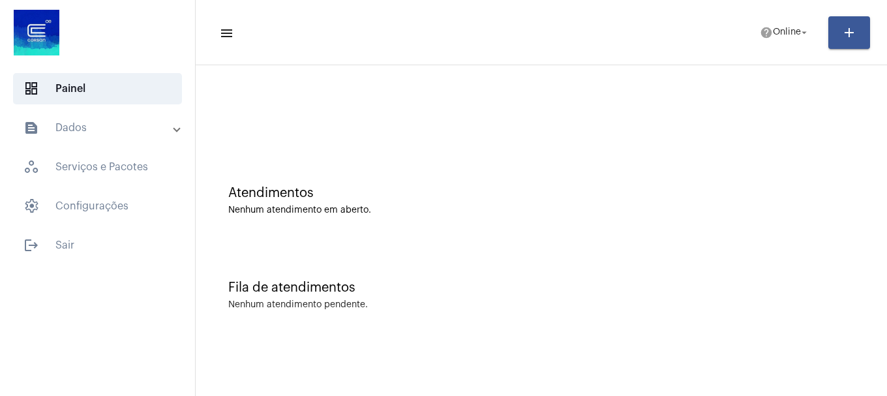
click at [82, 141] on mat-expansion-panel-header "text_snippet_outlined Dados" at bounding box center [101, 127] width 187 height 31
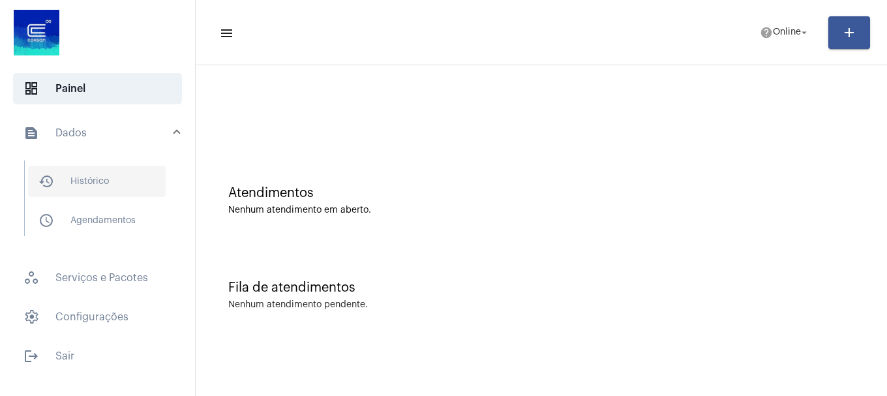
click at [84, 172] on span "history_outlined Histórico" at bounding box center [97, 181] width 138 height 31
